Goal: Task Accomplishment & Management: Complete application form

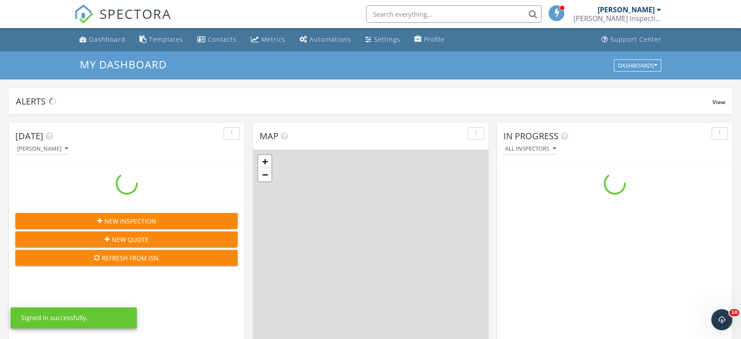
scroll to position [814, 757]
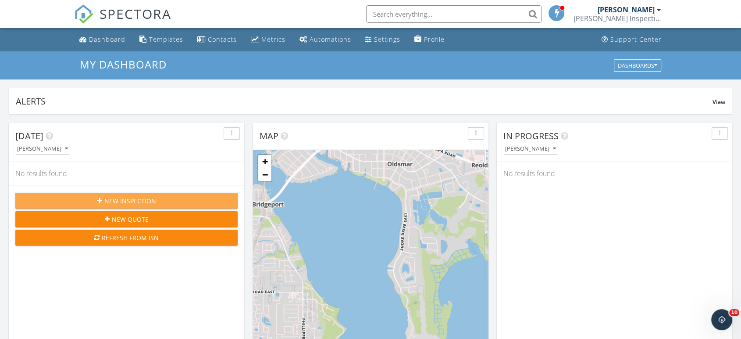
click at [122, 199] on span "New Inspection" at bounding box center [130, 200] width 52 height 9
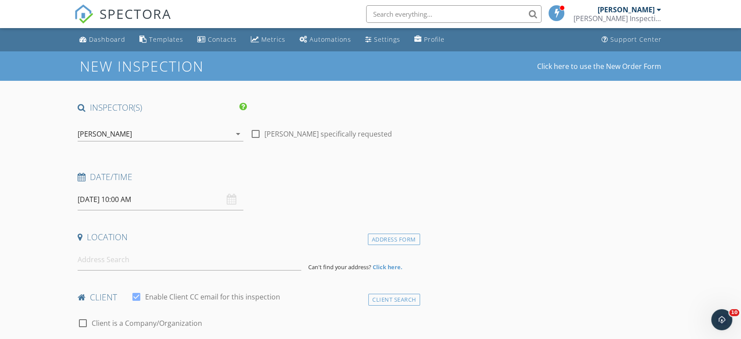
click at [144, 129] on div "[PERSON_NAME]" at bounding box center [155, 134] width 154 height 14
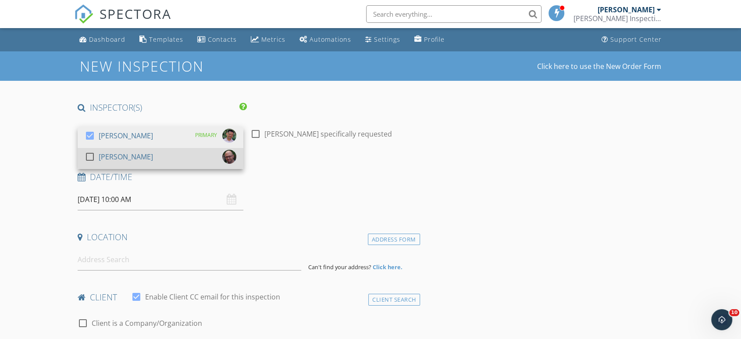
click at [123, 154] on div "[PERSON_NAME]" at bounding box center [126, 157] width 54 height 14
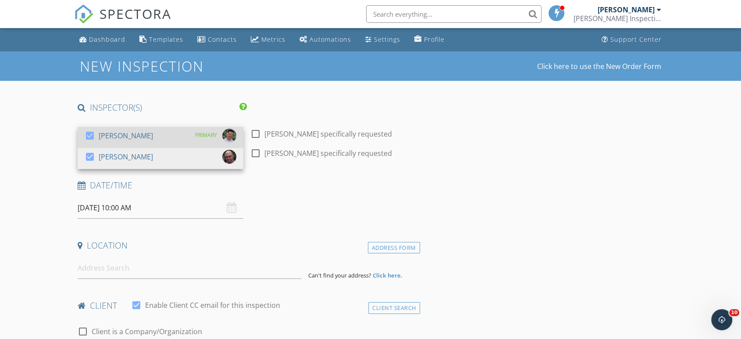
click at [134, 135] on div "[PERSON_NAME]" at bounding box center [126, 136] width 54 height 14
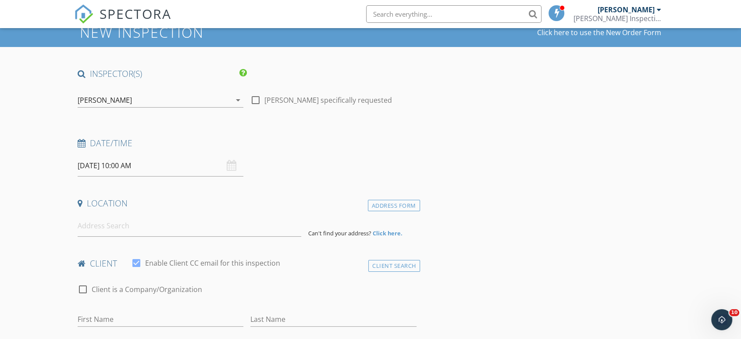
scroll to position [49, 0]
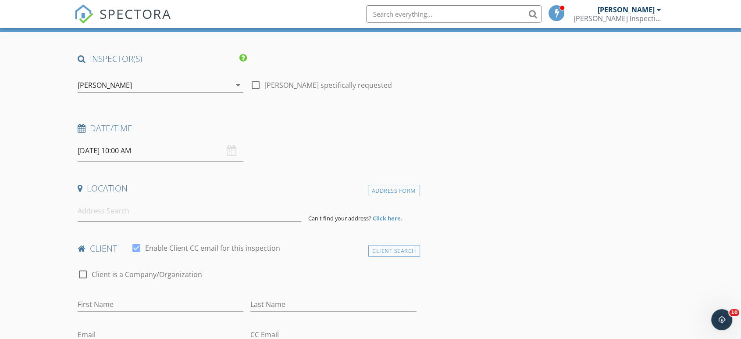
click at [140, 147] on input "09/30/2025 10:00 AM" at bounding box center [161, 150] width 166 height 21
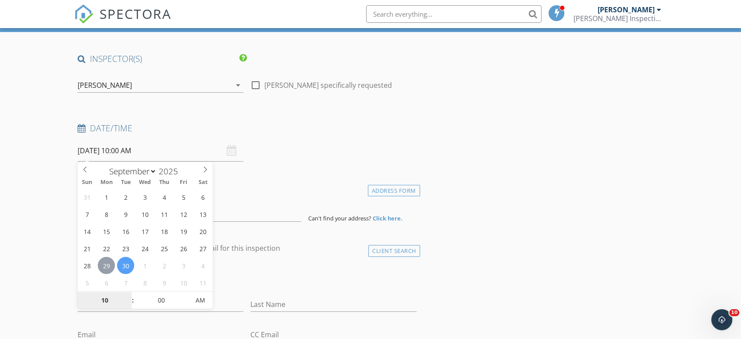
type input "09/29/2025 10:00 AM"
type input "11"
type input "[DATE] 11:00 AM"
click at [127, 294] on span at bounding box center [128, 295] width 6 height 9
click at [82, 290] on div "31 1 2 3 4 5 6 7 8 9 10 11 12 13 14 15 16 17 18 19 20 21 22 23 24 25 26 27 28 2…" at bounding box center [145, 239] width 135 height 103
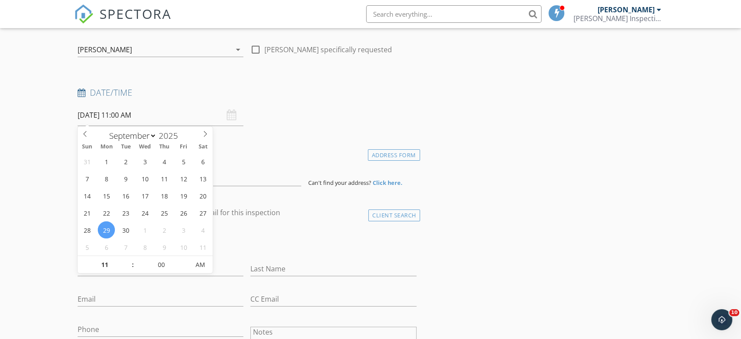
scroll to position [97, 0]
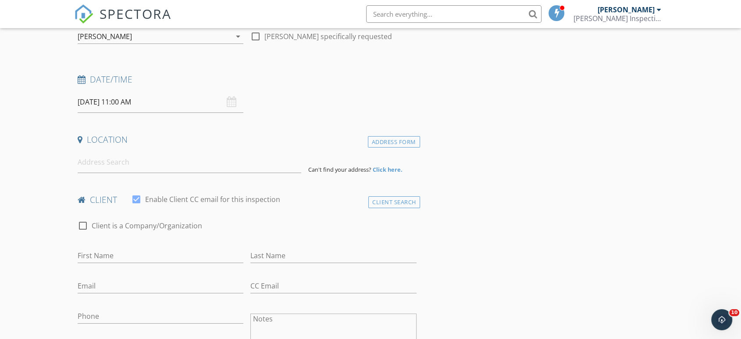
click at [159, 162] on input at bounding box center [190, 161] width 224 height 21
paste input "4703 Wandering Way"
click at [159, 164] on input "4703 Wandering Way" at bounding box center [190, 161] width 224 height 21
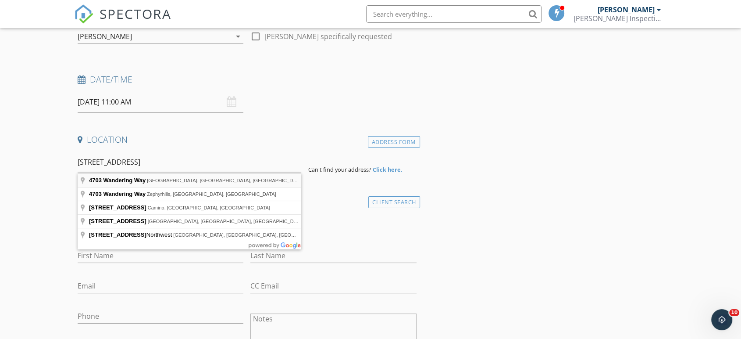
type input "4703 Wandering Way, Tampa, FL, USA"
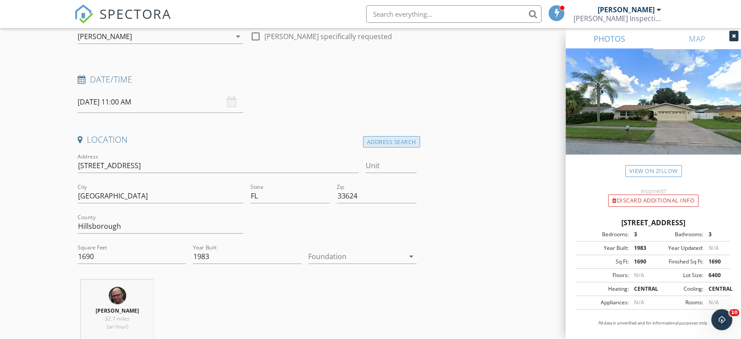
click at [381, 140] on div "Address Search" at bounding box center [391, 142] width 57 height 12
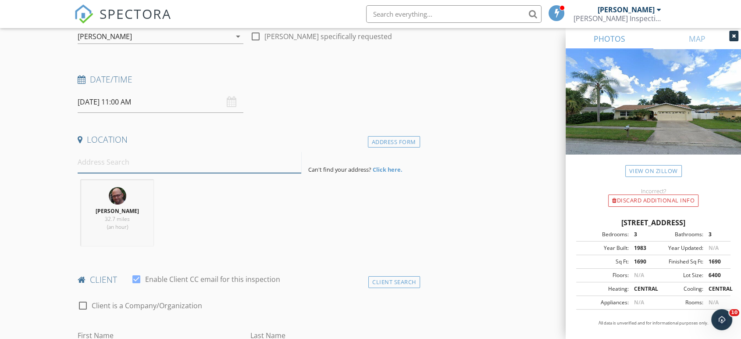
click at [178, 166] on input at bounding box center [190, 161] width 224 height 21
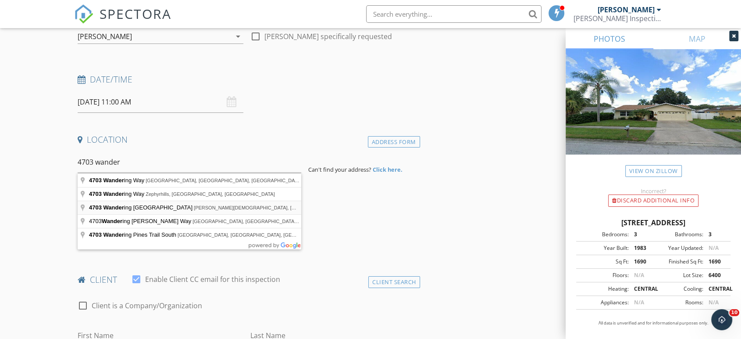
type input "4703 Wandering Willow Drive, Wesley Chapel, FL, USA"
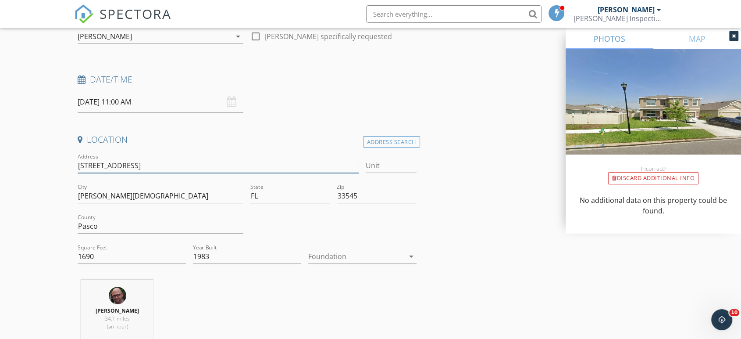
click at [177, 162] on input "4703 Wandering Willow Dr" at bounding box center [218, 165] width 281 height 14
type input "4703 Wandering W"
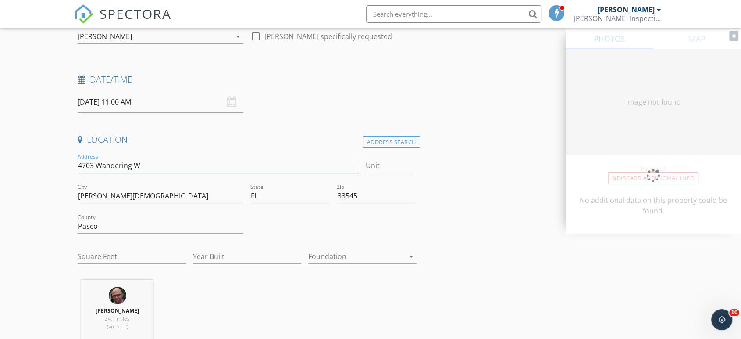
type input "2056"
type input "2014"
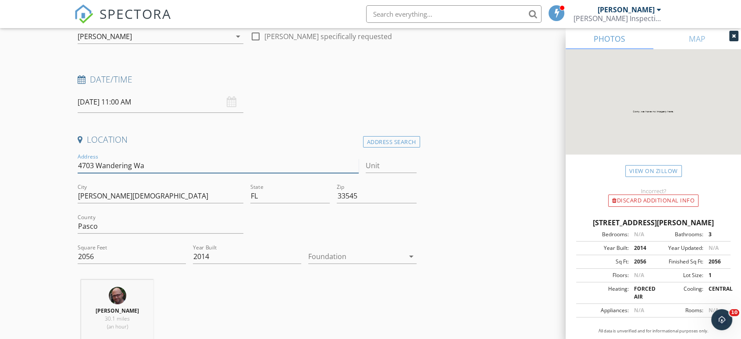
type input "4703 Wandering Way"
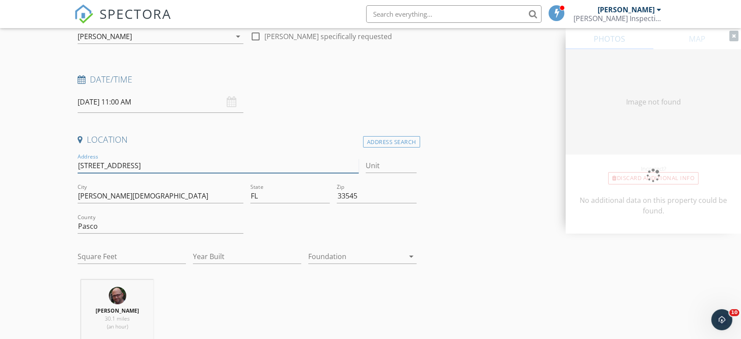
type input "2056"
type input "2014"
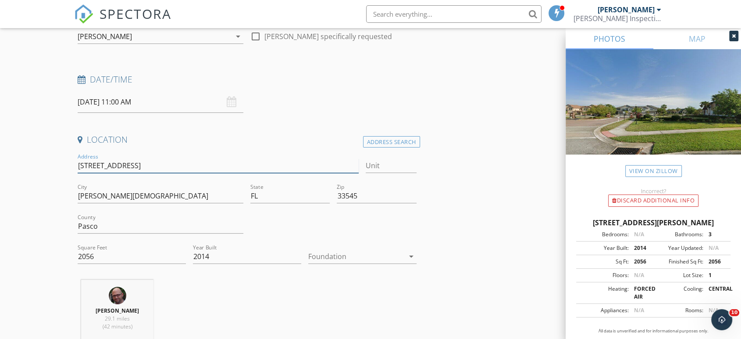
type input "4703 Wandering Way"
click at [338, 257] on div at bounding box center [356, 256] width 96 height 14
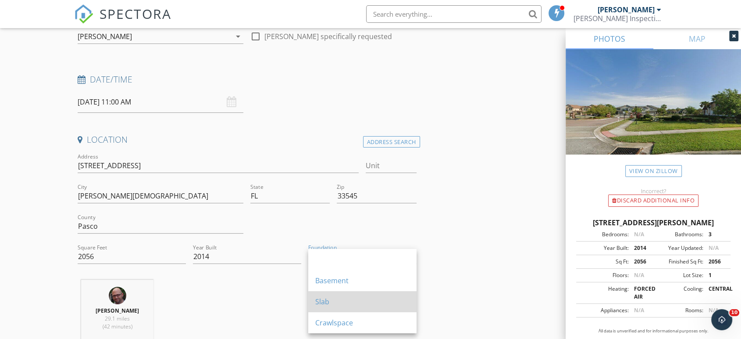
click at [329, 299] on div "Slab" at bounding box center [362, 301] width 94 height 11
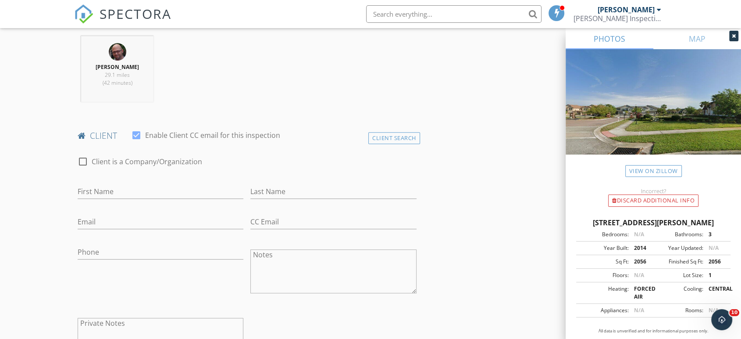
scroll to position [390, 0]
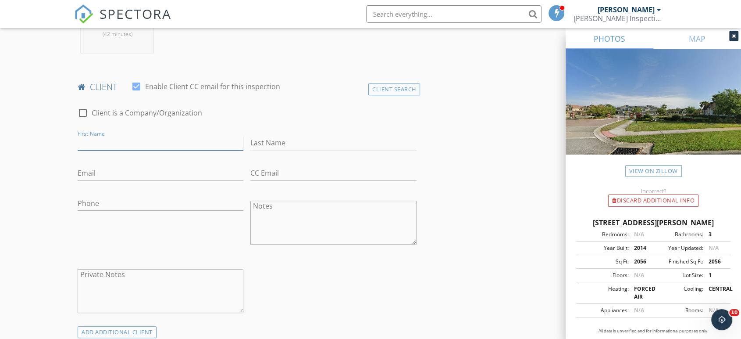
click at [154, 142] on input "First Name" at bounding box center [161, 143] width 166 height 14
type input "Jon"
type input "Carney"
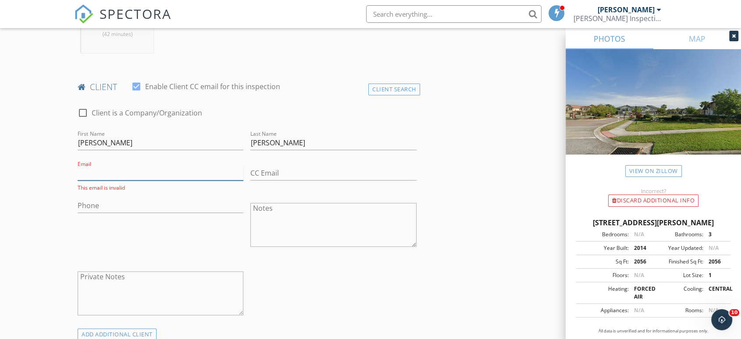
click at [115, 171] on input "Email" at bounding box center [161, 173] width 166 height 14
paste input "jcarney_cv440@yahoo.com"
type input "jcarney_cv440@yahoo.com"
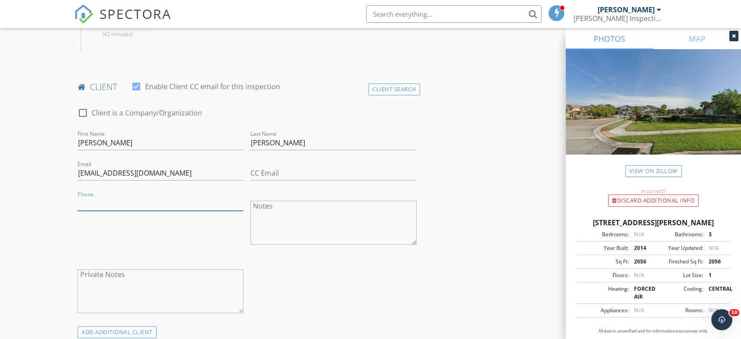
paste input "501-952-0717"
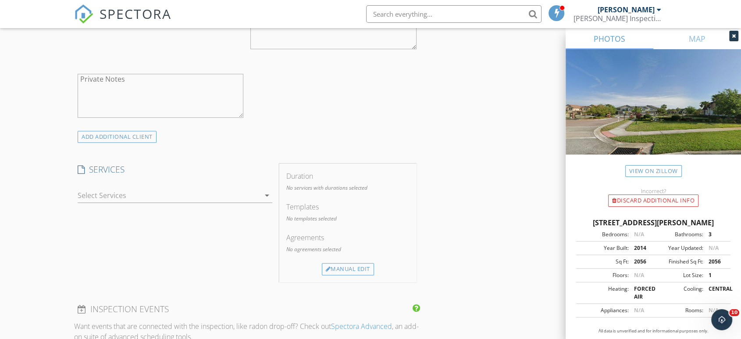
scroll to position [634, 0]
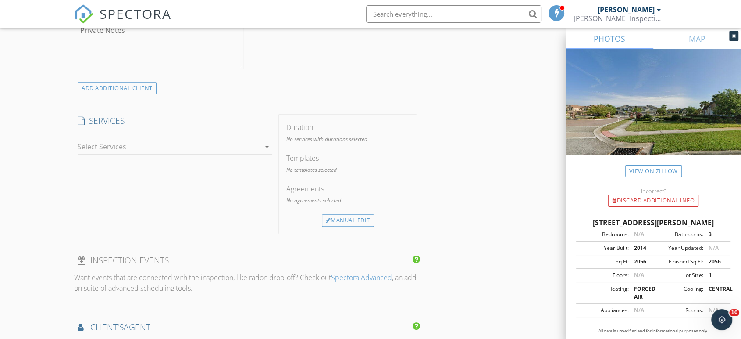
type input "501-952-0717"
click at [233, 140] on div at bounding box center [169, 147] width 183 height 14
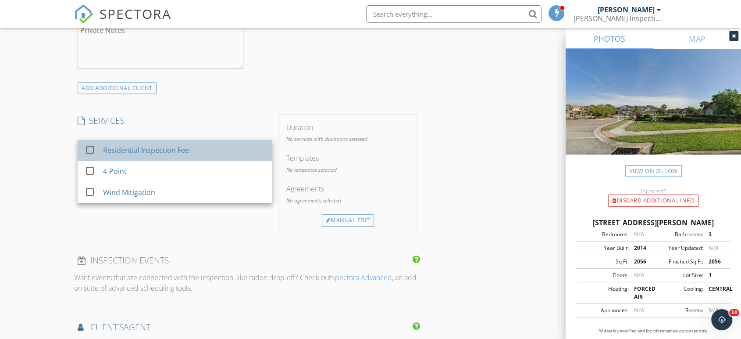
click at [185, 148] on div "Residential Inspection Fee" at bounding box center [146, 150] width 86 height 11
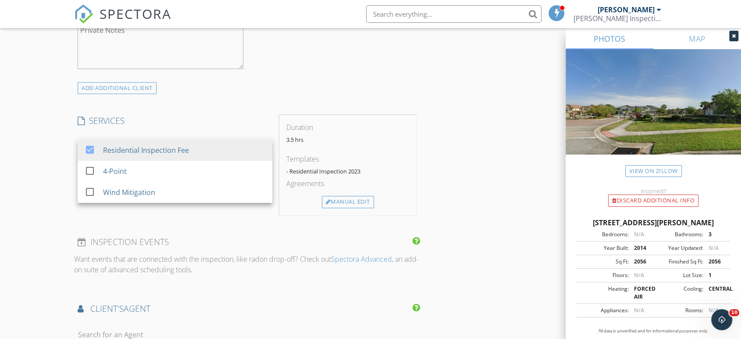
click at [447, 196] on div "INSPECTOR(S) check_box_outline_blank William Neal check_box Troy Neal PRIMARY T…" at bounding box center [370, 123] width 593 height 1310
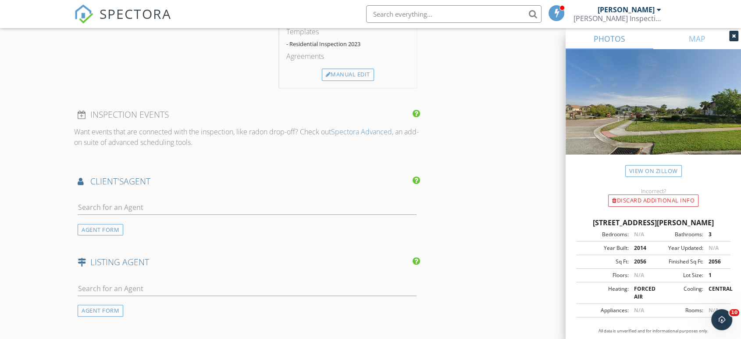
scroll to position [828, 0]
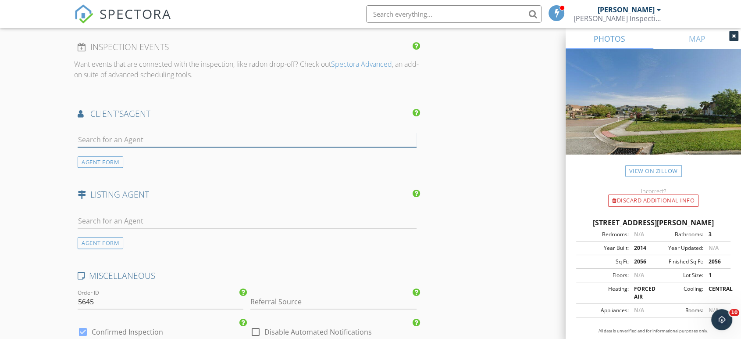
click at [152, 133] on input "text" at bounding box center [247, 139] width 339 height 14
type input "Catali"
click at [150, 150] on div "Catalina Roman" at bounding box center [153, 155] width 100 height 11
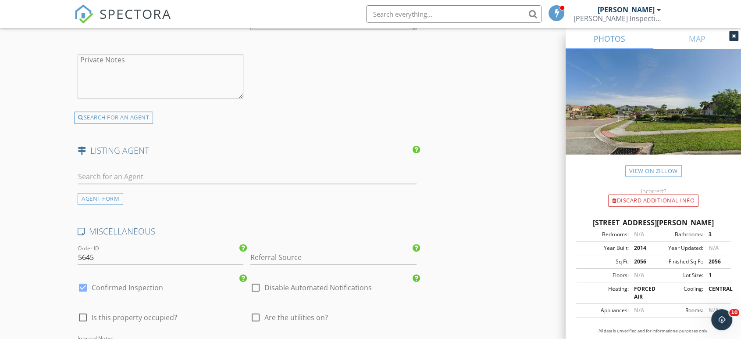
scroll to position [1121, 0]
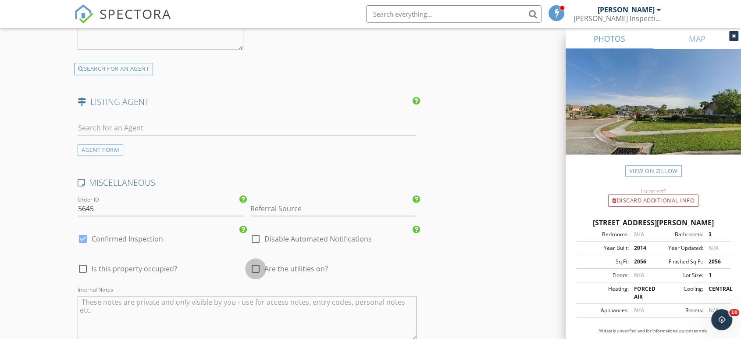
click at [256, 266] on div at bounding box center [255, 268] width 15 height 15
checkbox input "true"
click at [126, 264] on span "Is this property occupied?" at bounding box center [135, 268] width 86 height 9
checkbox input "true"
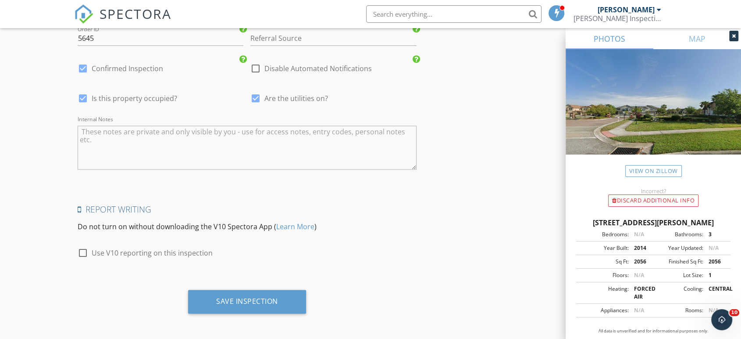
scroll to position [1292, 0]
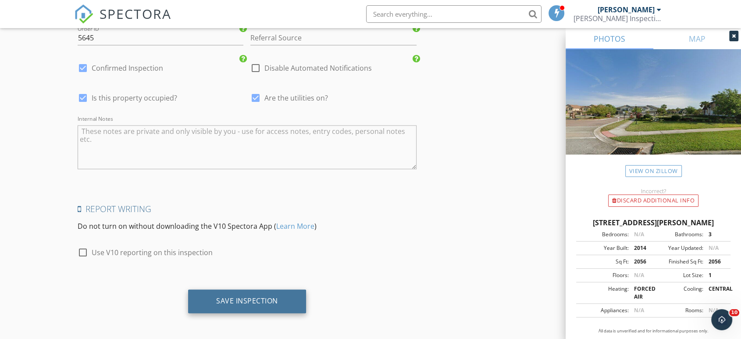
click at [239, 296] on div "Save Inspection" at bounding box center [247, 300] width 62 height 9
